Goal: Information Seeking & Learning: Learn about a topic

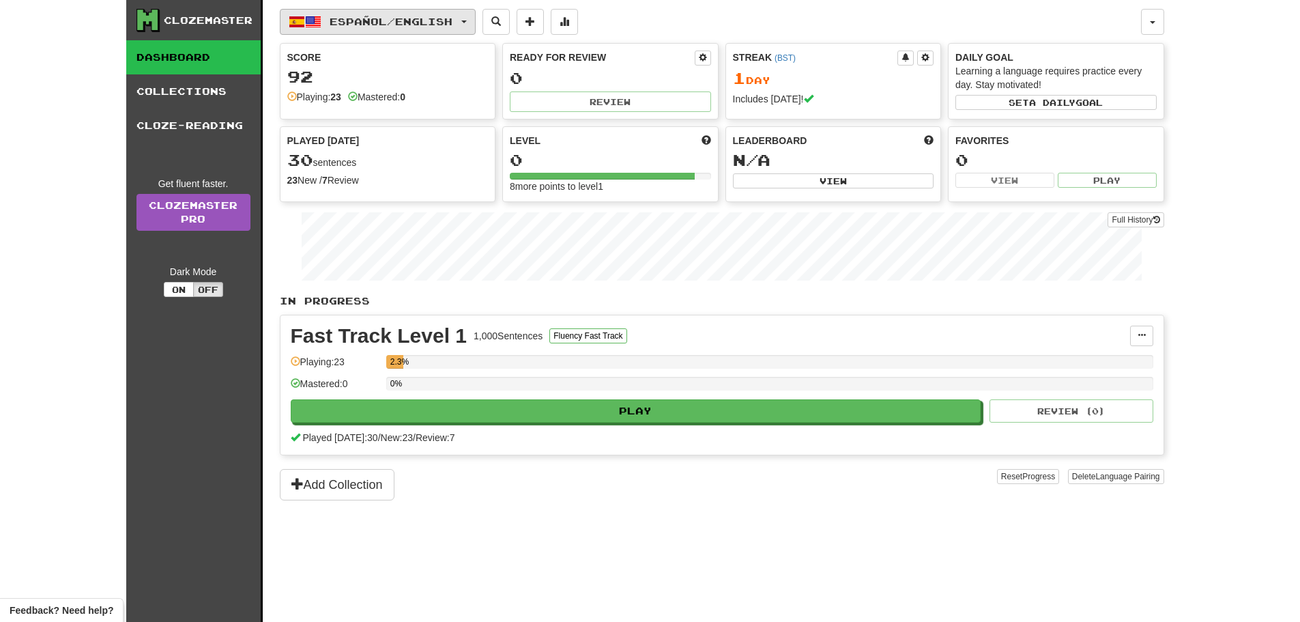
click at [325, 32] on button "Español / English" at bounding box center [378, 22] width 196 height 26
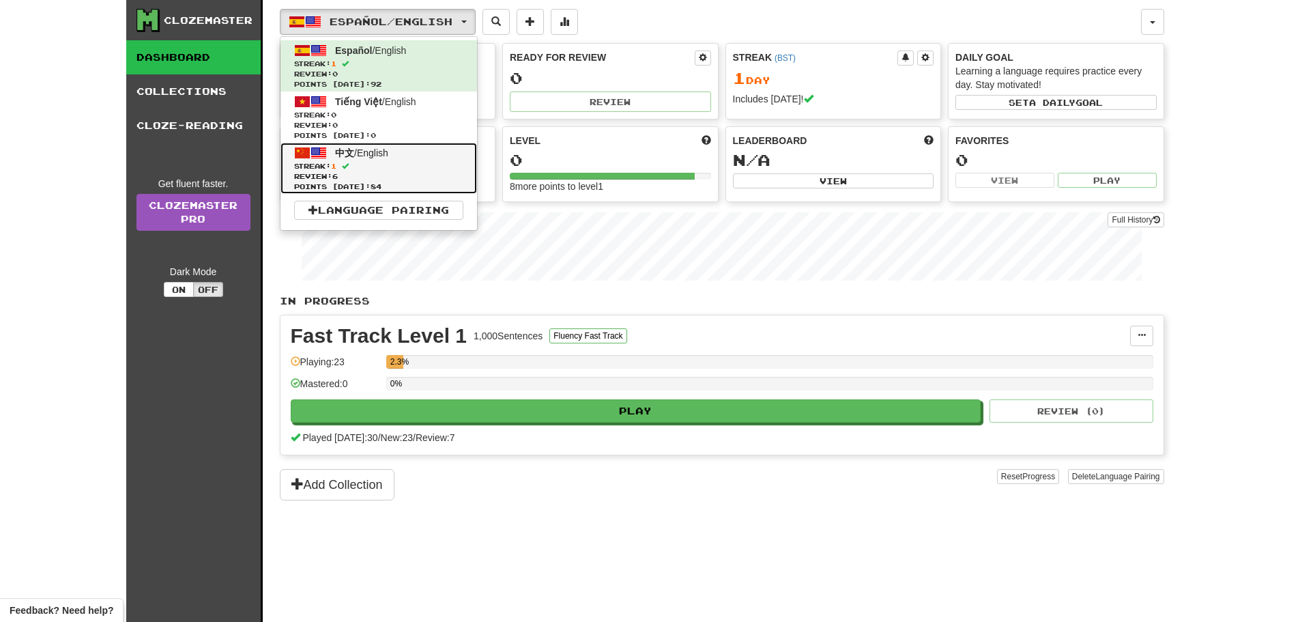
click at [363, 165] on span "Streak: 1" at bounding box center [378, 166] width 169 height 10
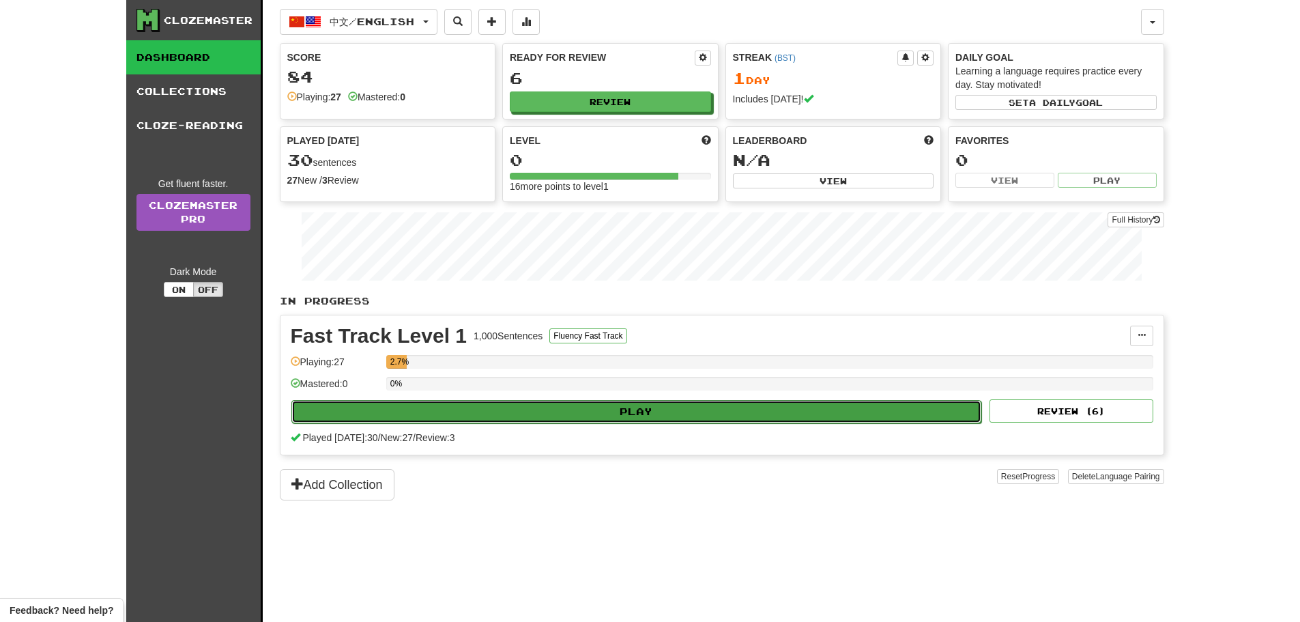
click at [531, 410] on button "Play" at bounding box center [636, 411] width 691 height 23
select select "**"
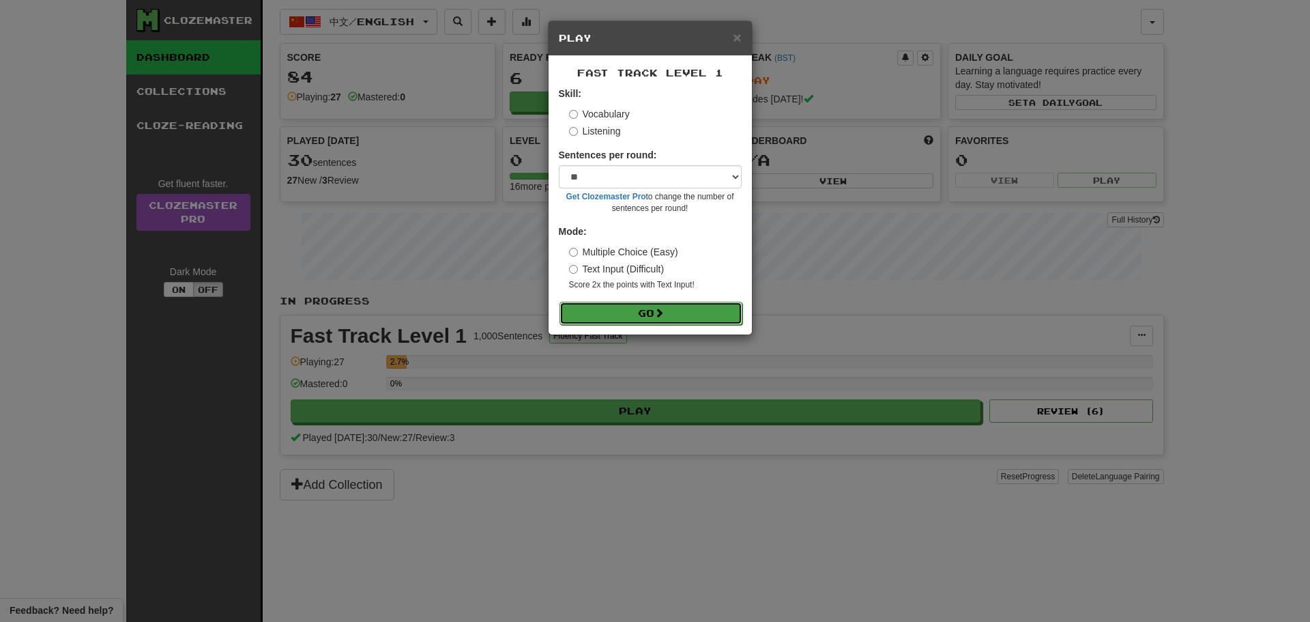
click at [645, 315] on button "Go" at bounding box center [651, 313] width 183 height 23
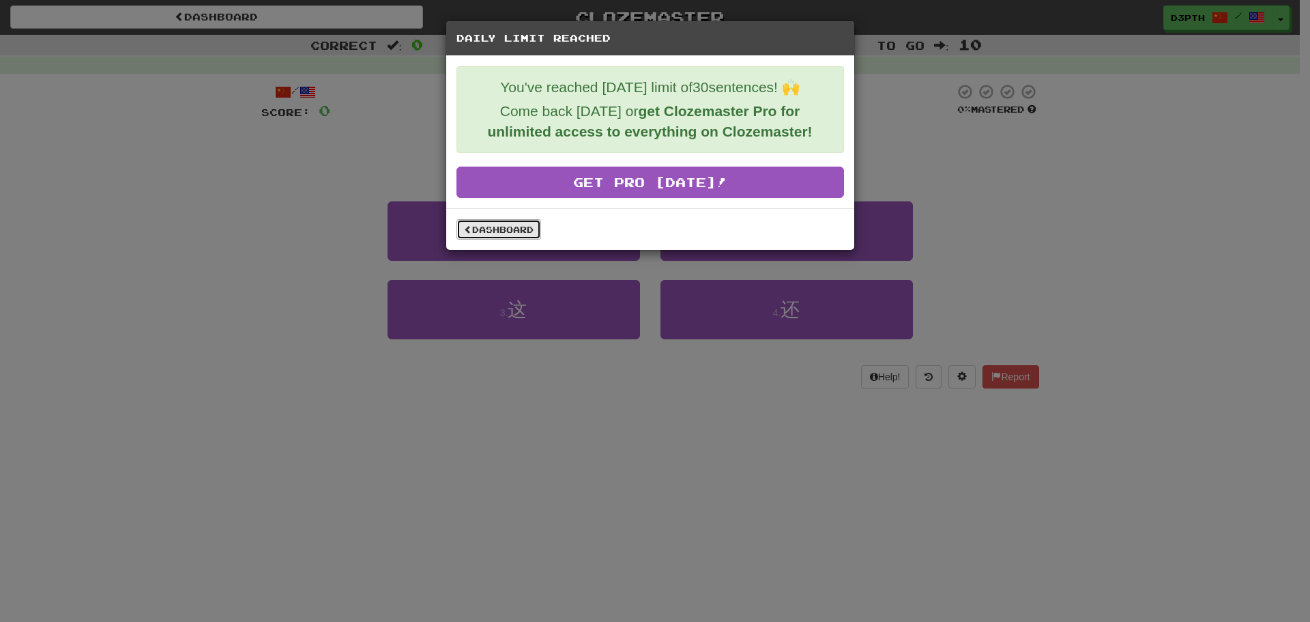
click at [509, 227] on link "Dashboard" at bounding box center [499, 229] width 85 height 20
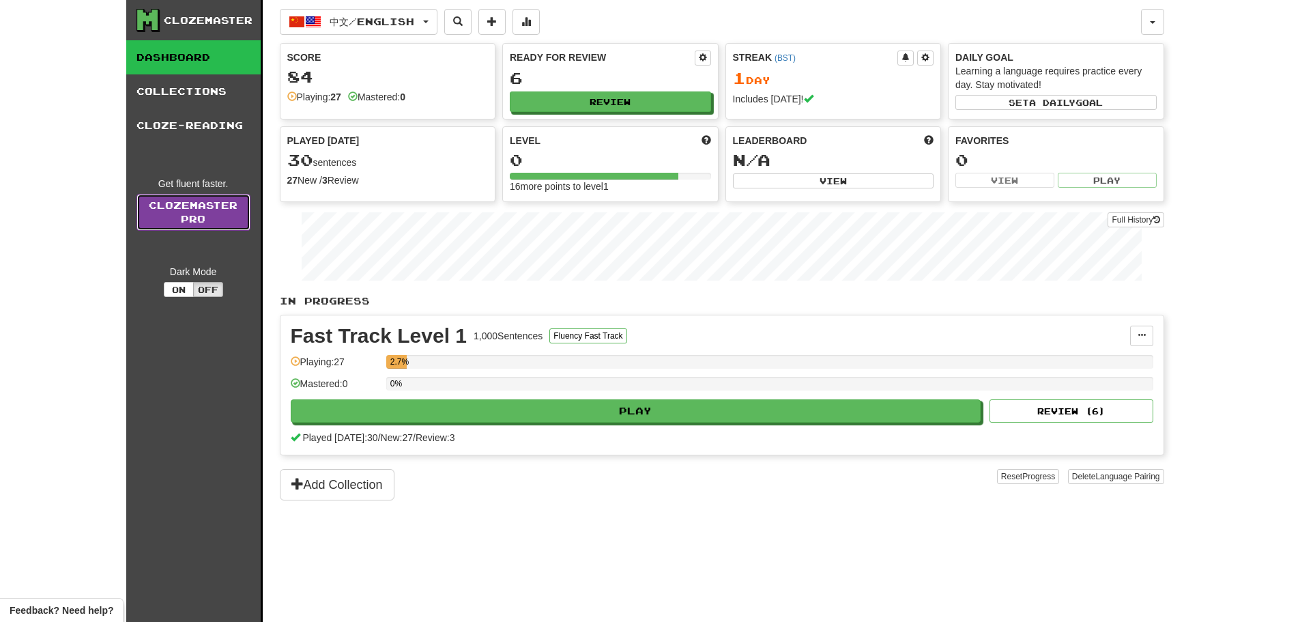
click at [190, 207] on link "Clozemaster Pro" at bounding box center [193, 212] width 114 height 37
